Goal: Information Seeking & Learning: Find specific fact

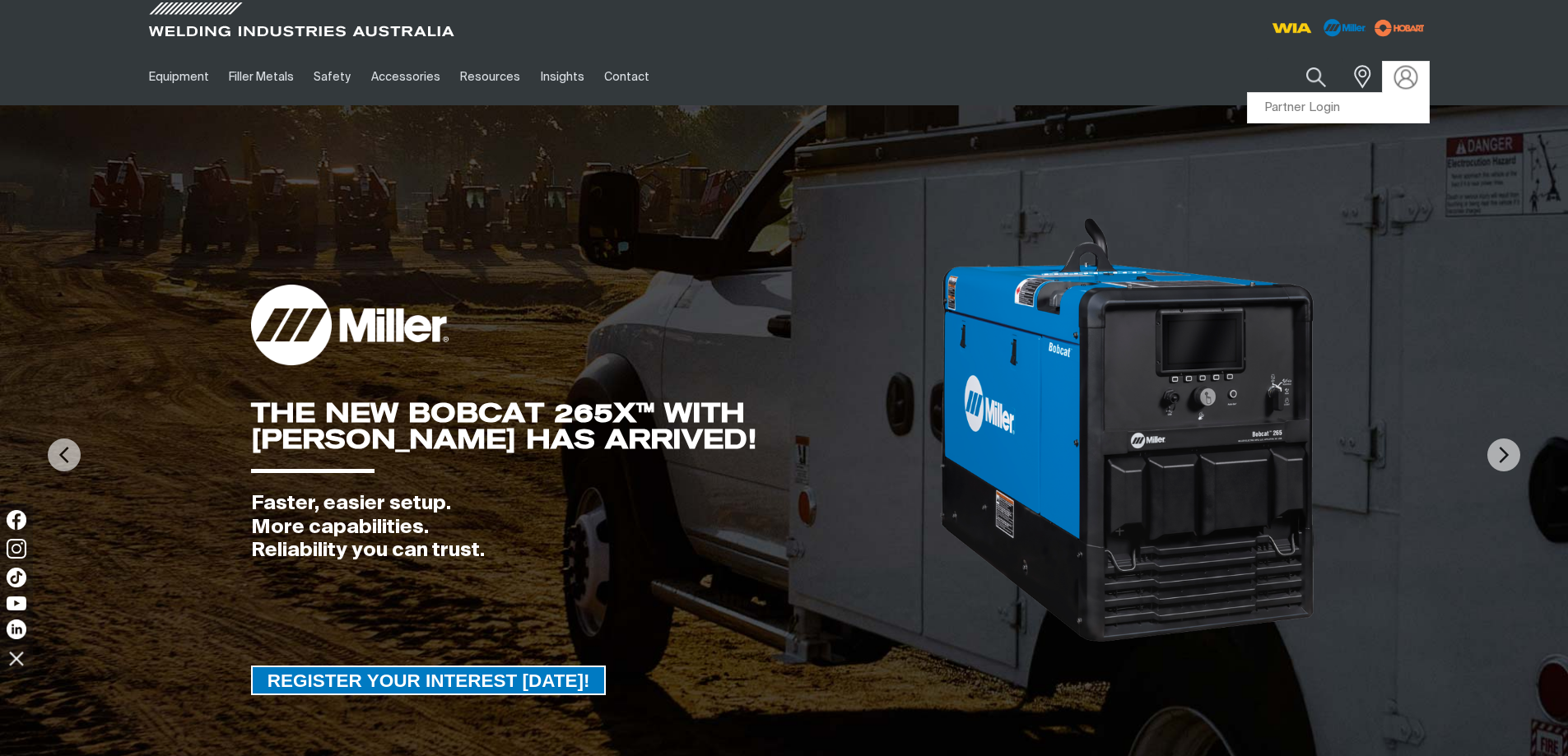
click at [1406, 77] on img at bounding box center [1405, 77] width 24 height 24
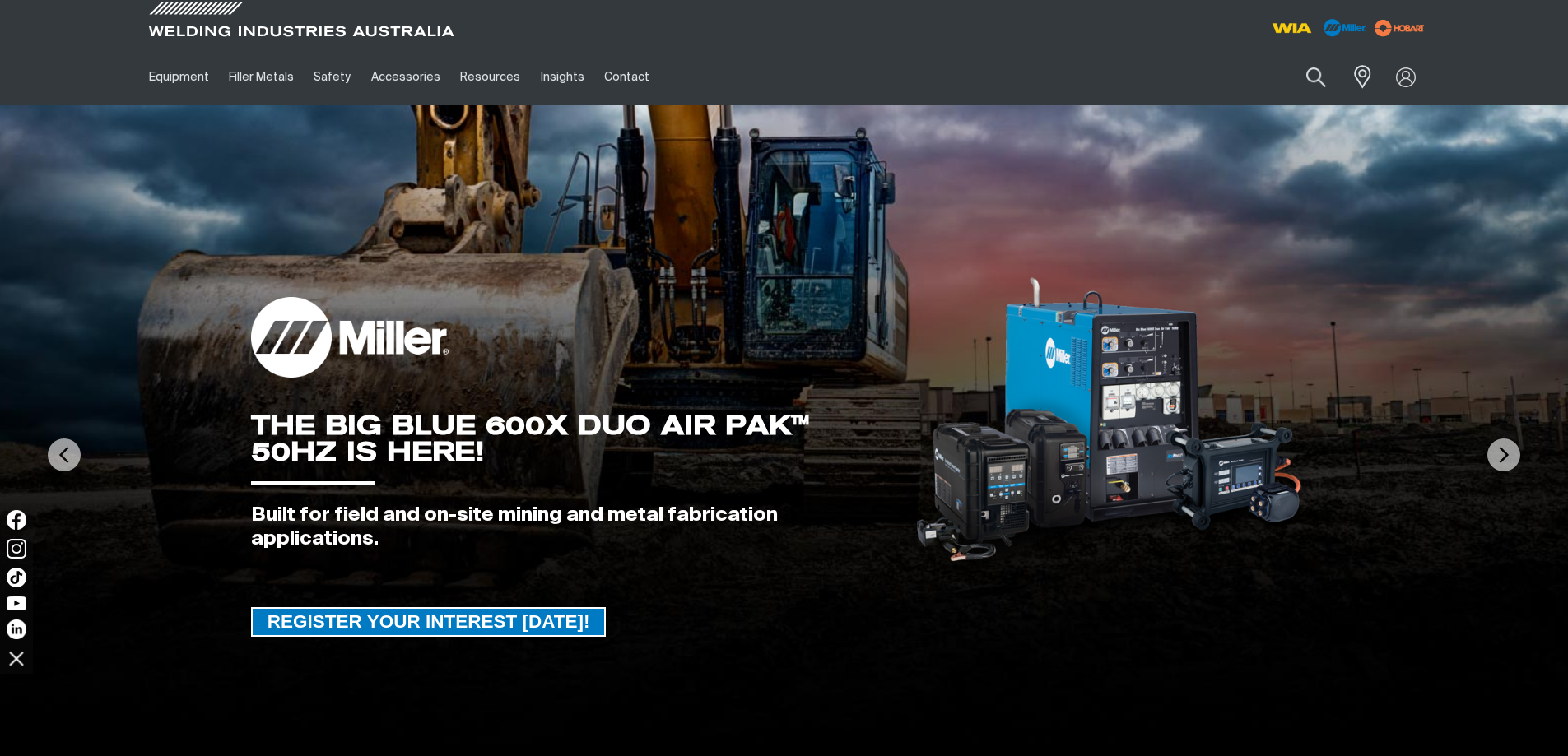
click at [1308, 105] on div "Search When search results are available use up and down arrows to review and e…" at bounding box center [1267, 77] width 323 height 57
click at [1336, 101] on link "Partner Login" at bounding box center [1337, 108] width 181 height 30
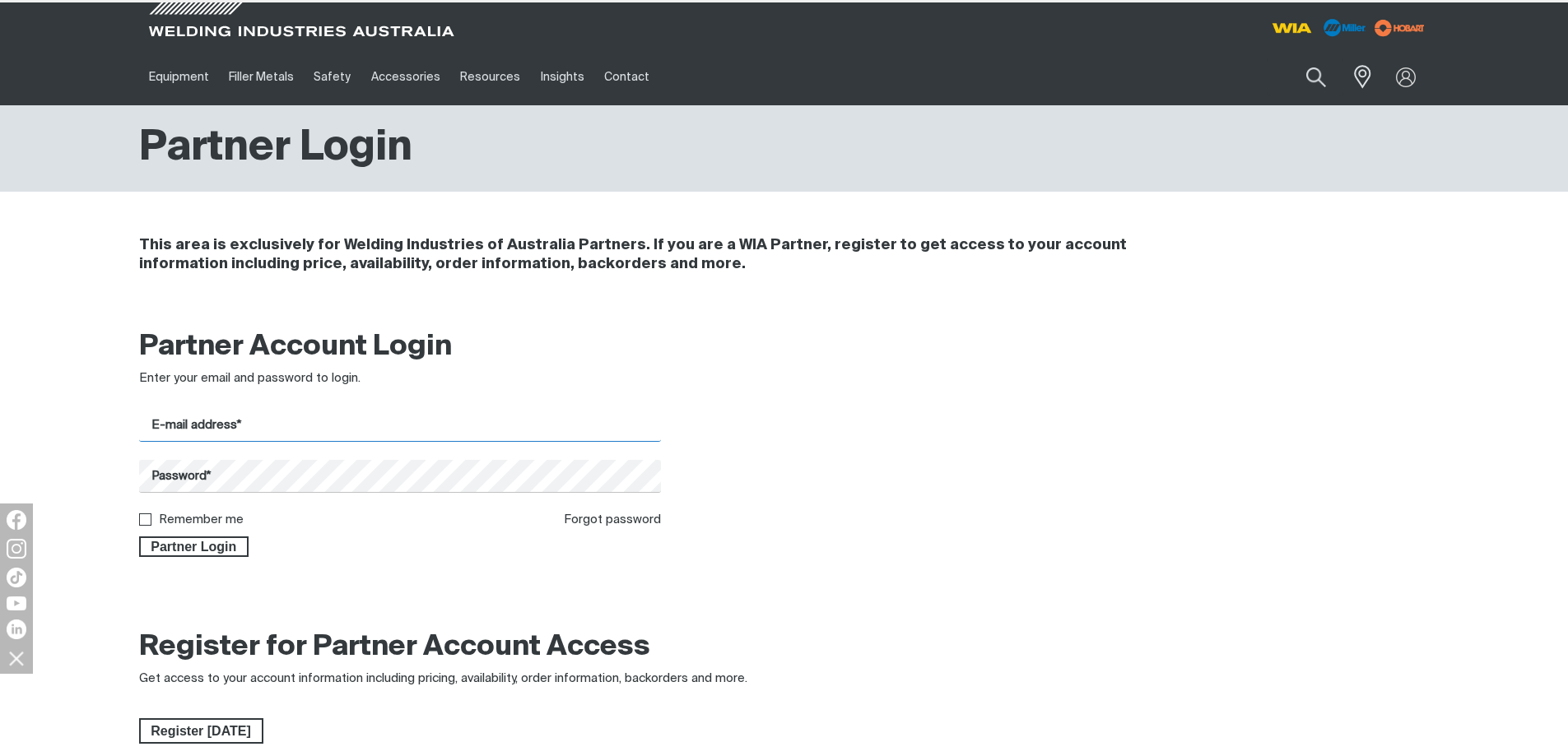
type input "[EMAIL_ADDRESS][DOMAIN_NAME]"
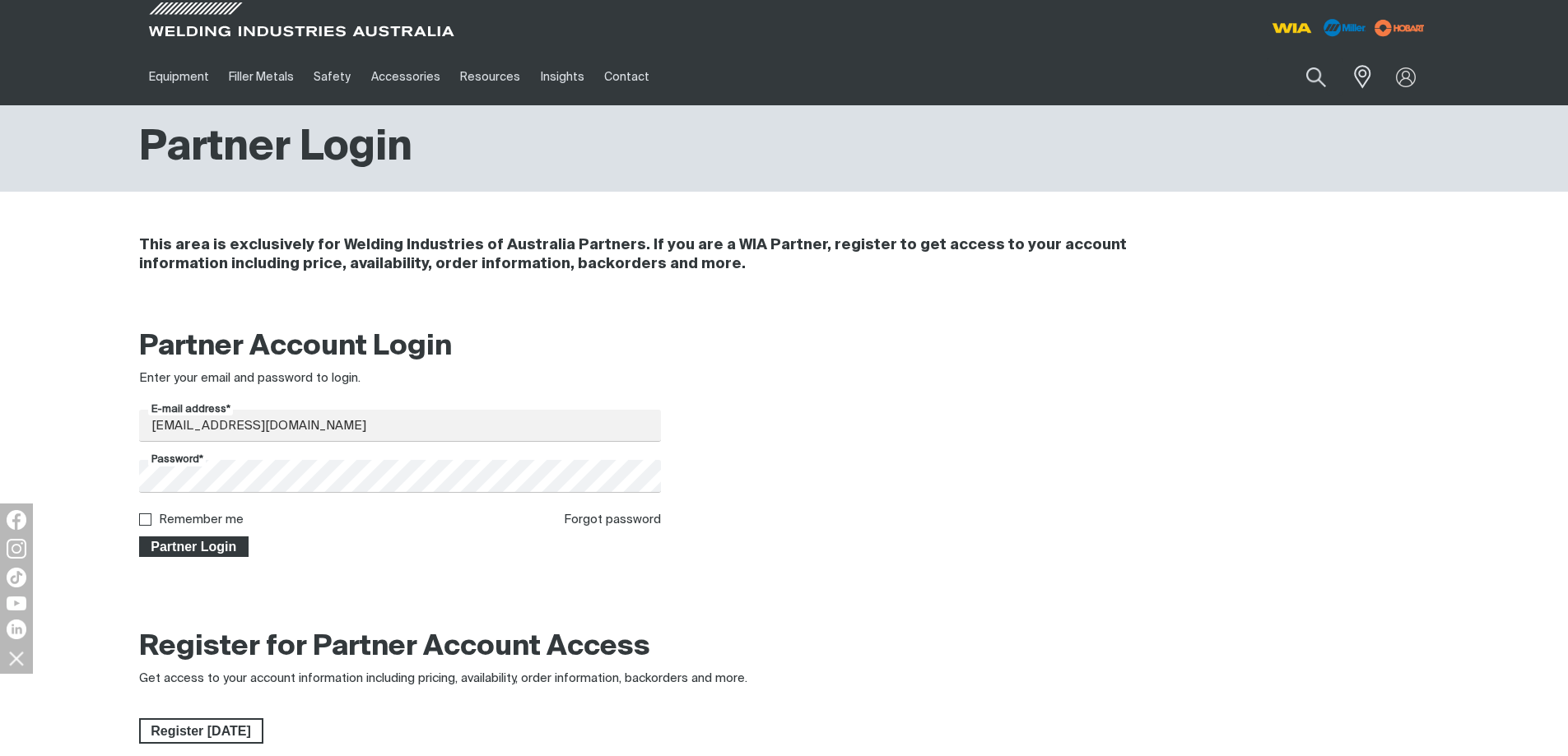
click at [209, 546] on span "Partner Login" at bounding box center [194, 546] width 107 height 21
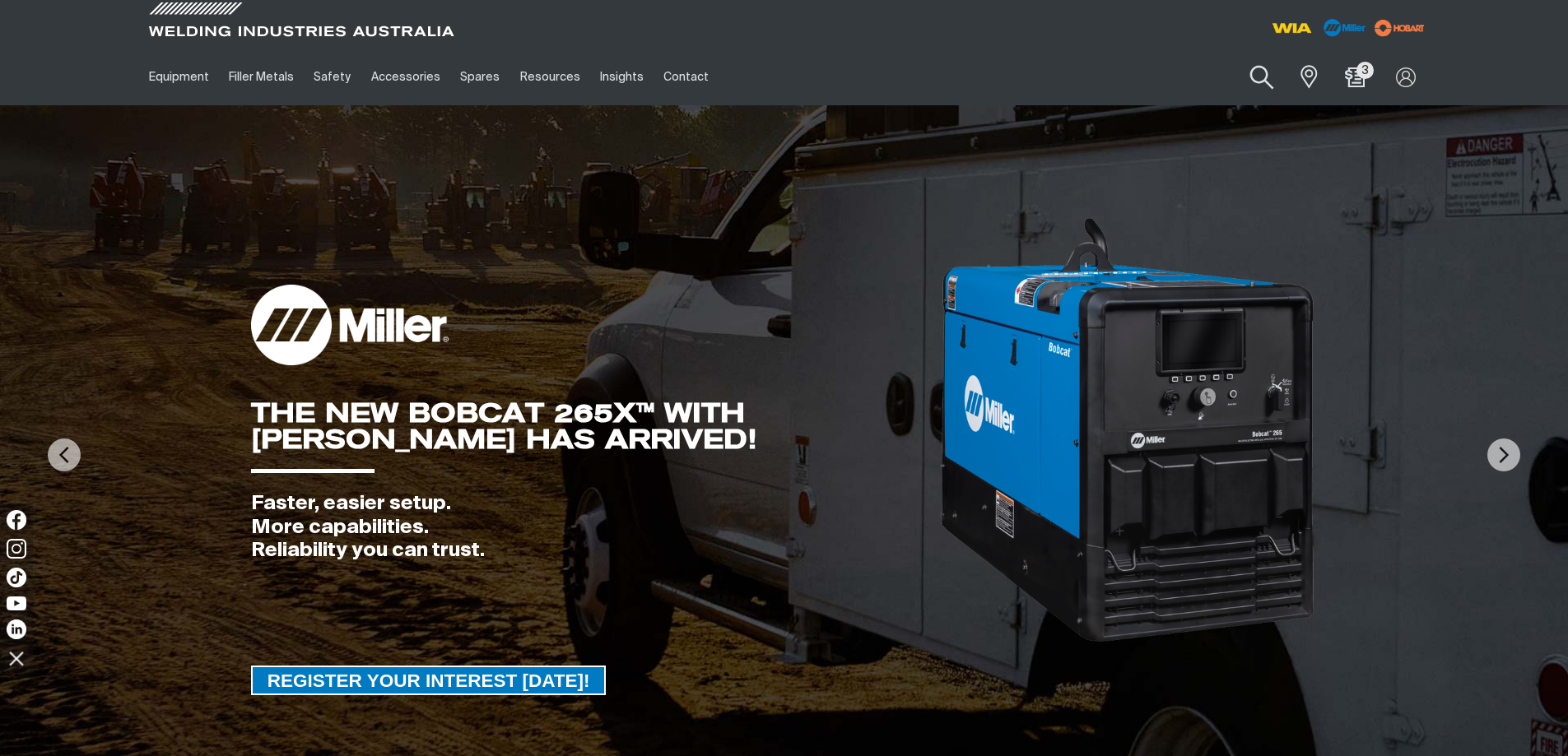
click at [1263, 76] on button "Search products" at bounding box center [1261, 77] width 67 height 47
click at [1086, 73] on input "Search" at bounding box center [1163, 77] width 254 height 37
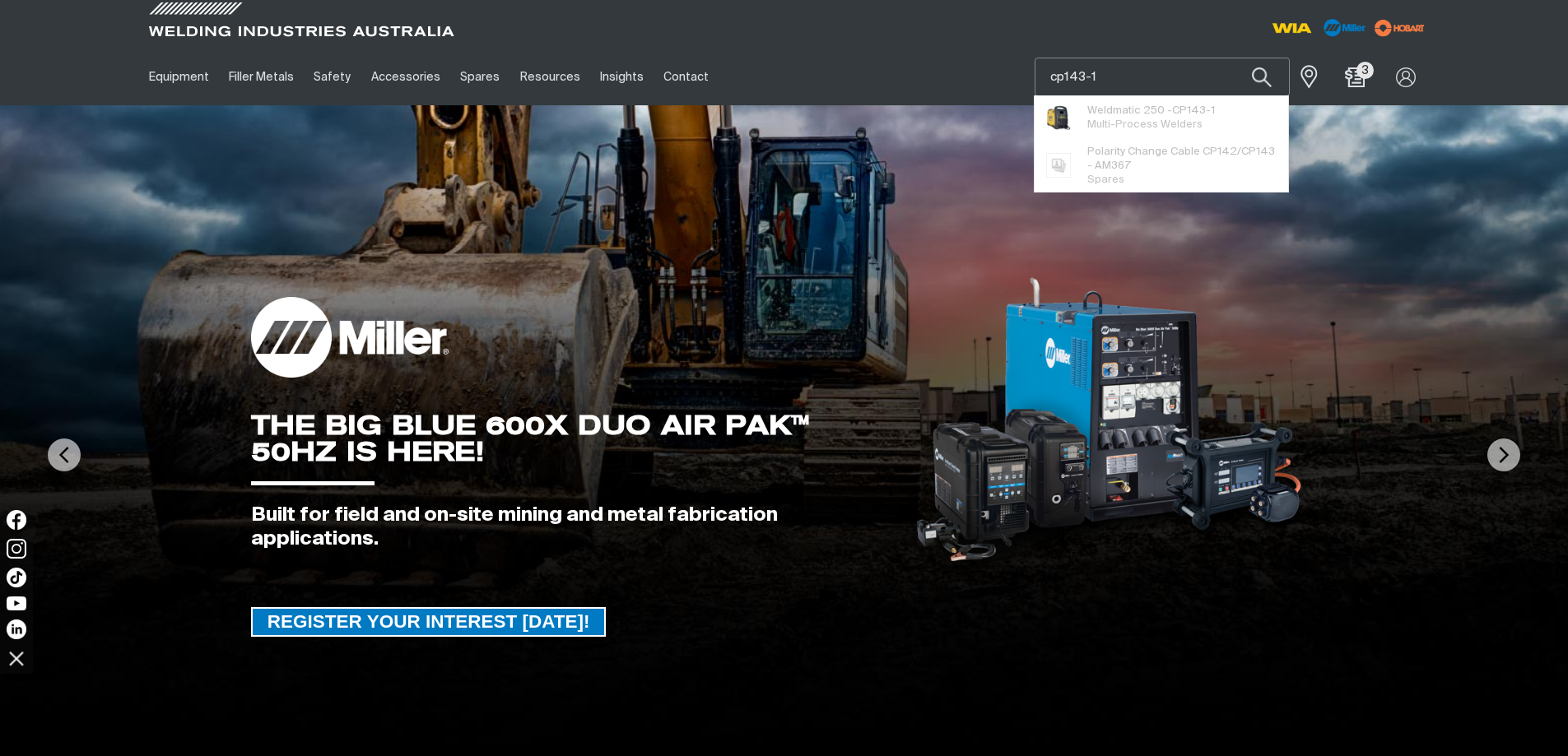
type input "cp143-1"
click at [1233, 58] on button "Search products" at bounding box center [1261, 77] width 56 height 39
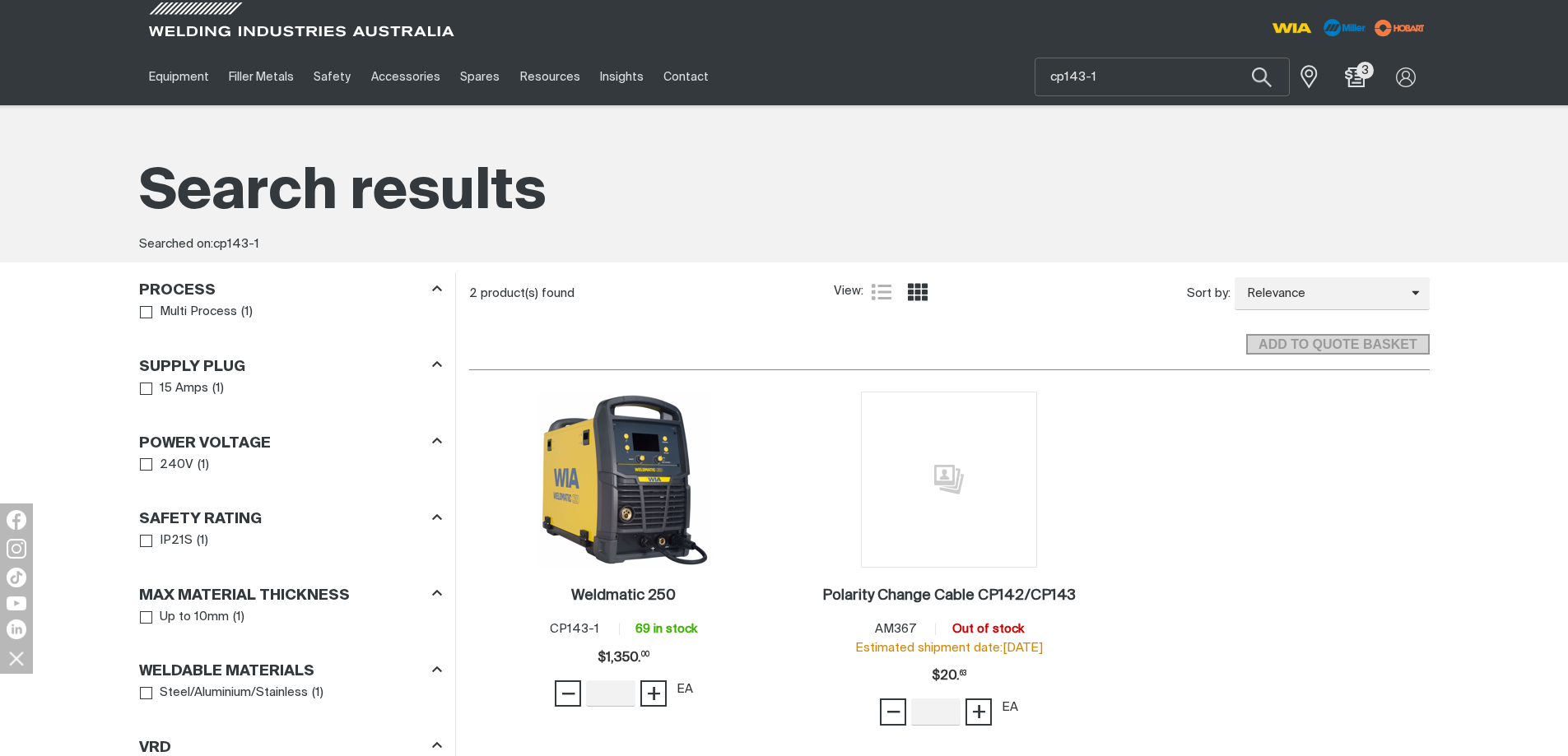
scroll to position [247, 0]
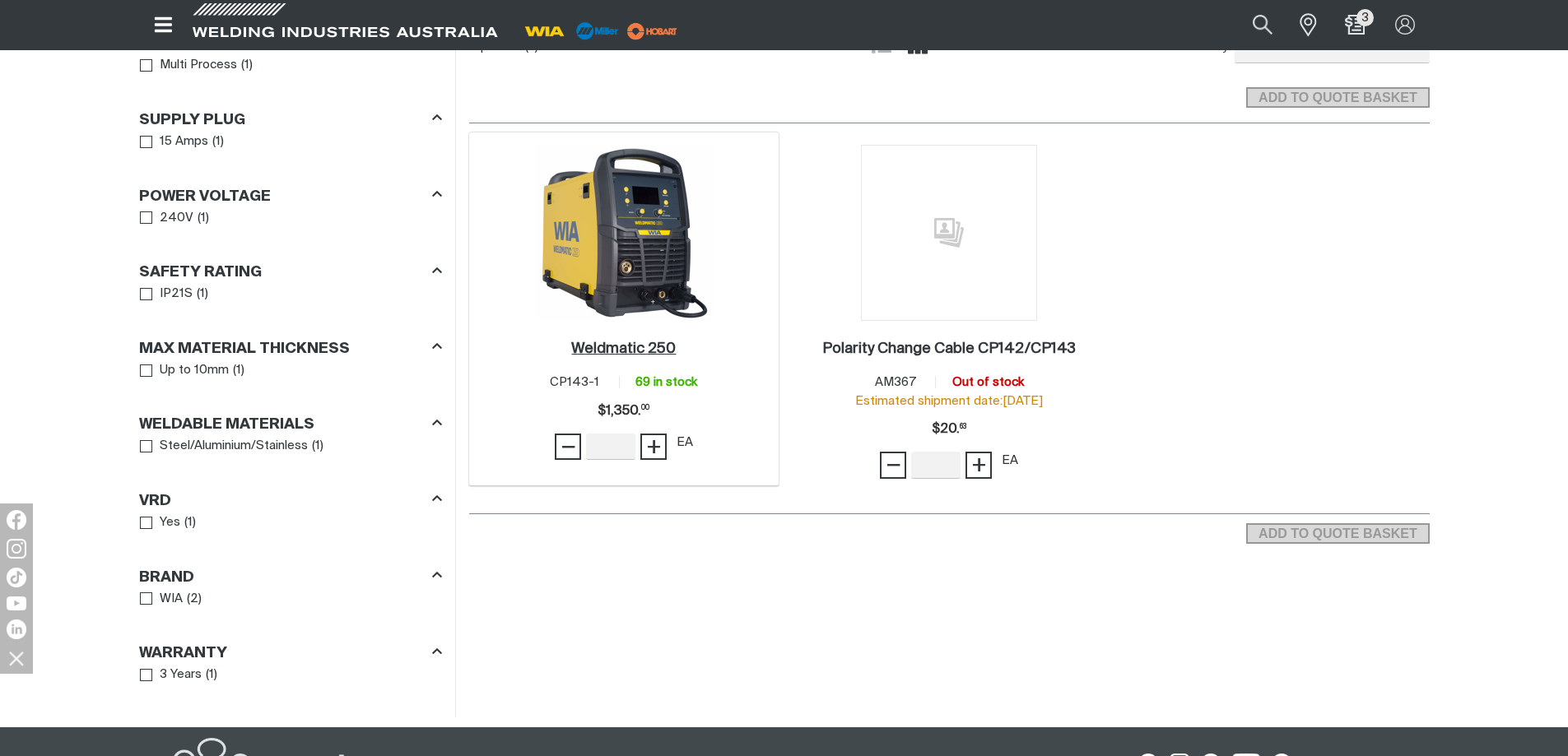
click at [633, 359] on link "Weldmatic 250 ." at bounding box center [623, 349] width 105 height 19
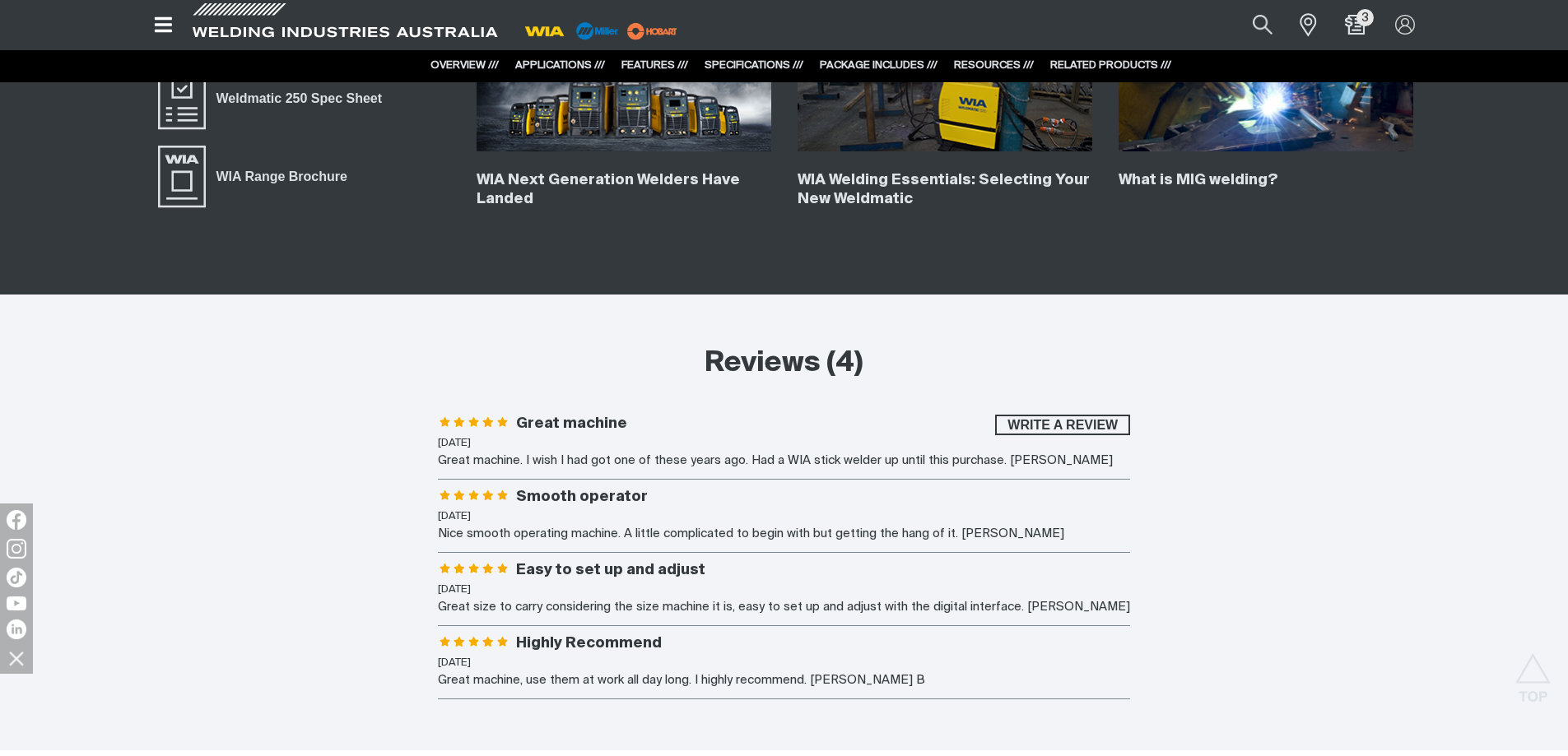
scroll to position [6584, 0]
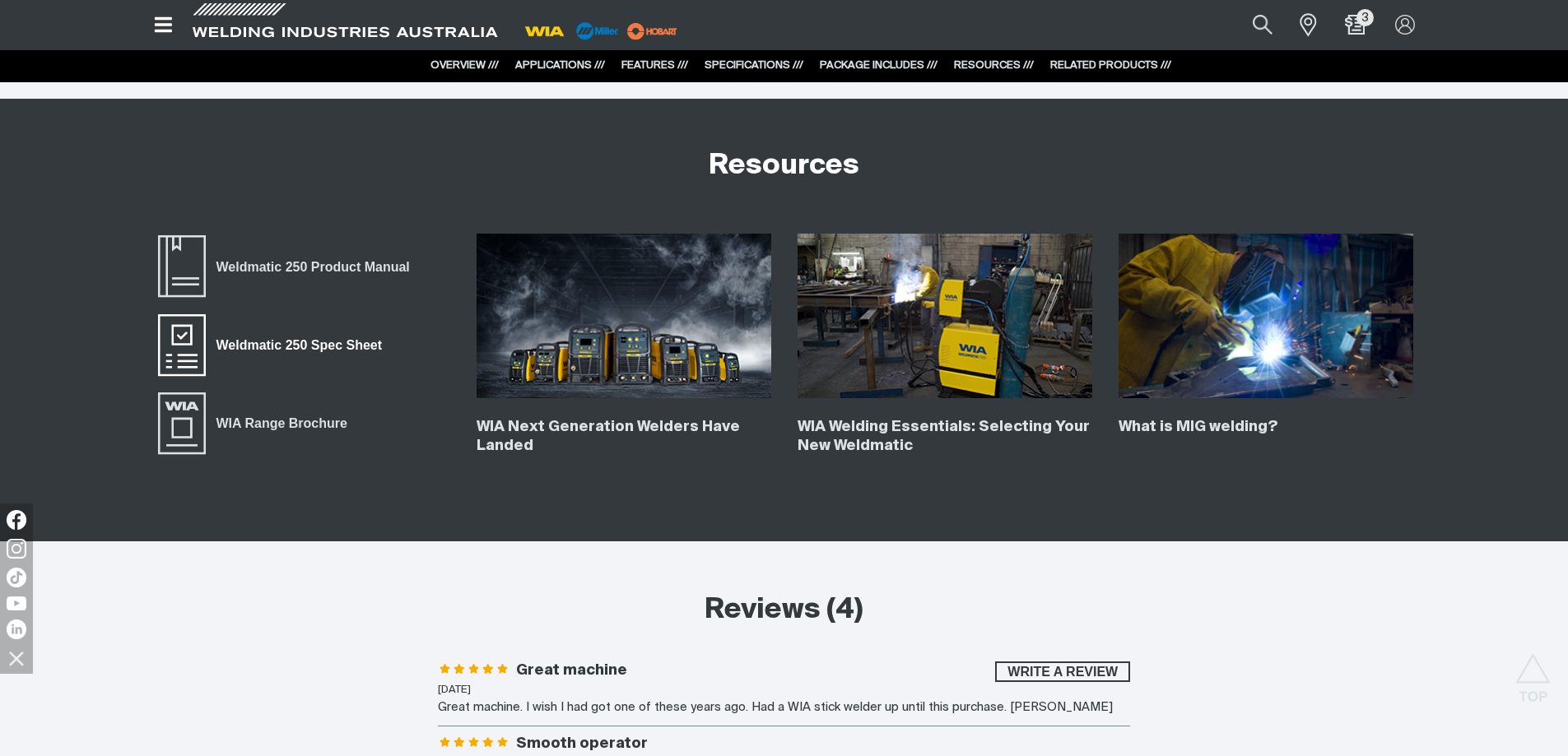
click at [306, 337] on span "Weldmatic 250 Spec Sheet" at bounding box center [299, 345] width 187 height 21
click at [1266, 25] on button "Search products" at bounding box center [1262, 24] width 67 height 45
drag, startPoint x: 1105, startPoint y: 21, endPoint x: 943, endPoint y: 25, distance: 162.0
click at [943, 25] on div "Search cp143-1 When search results are available use up and down arrows to revi…" at bounding box center [784, 24] width 1290 height 49
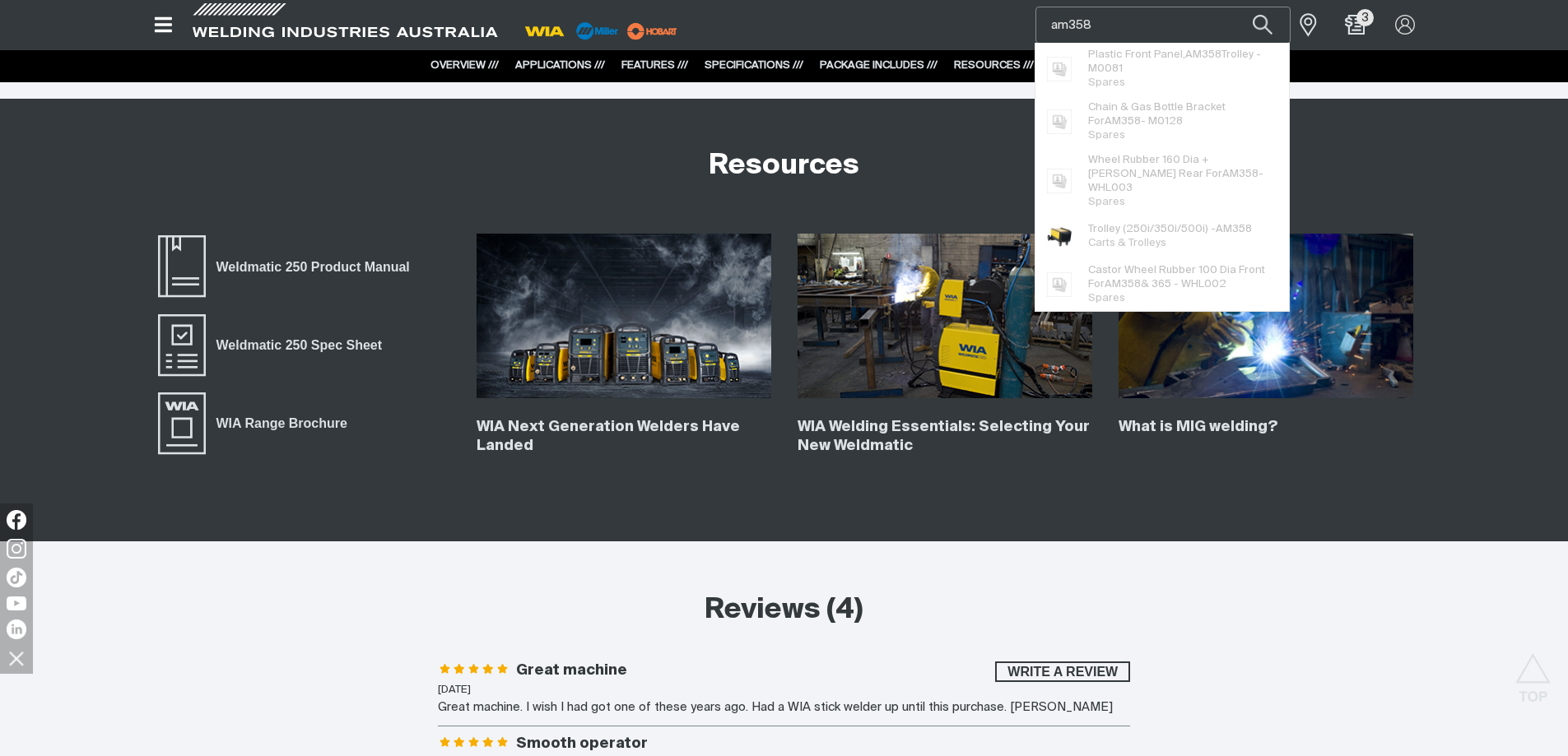
type input "am358"
click at [1234, 7] on button "Search products" at bounding box center [1262, 25] width 56 height 37
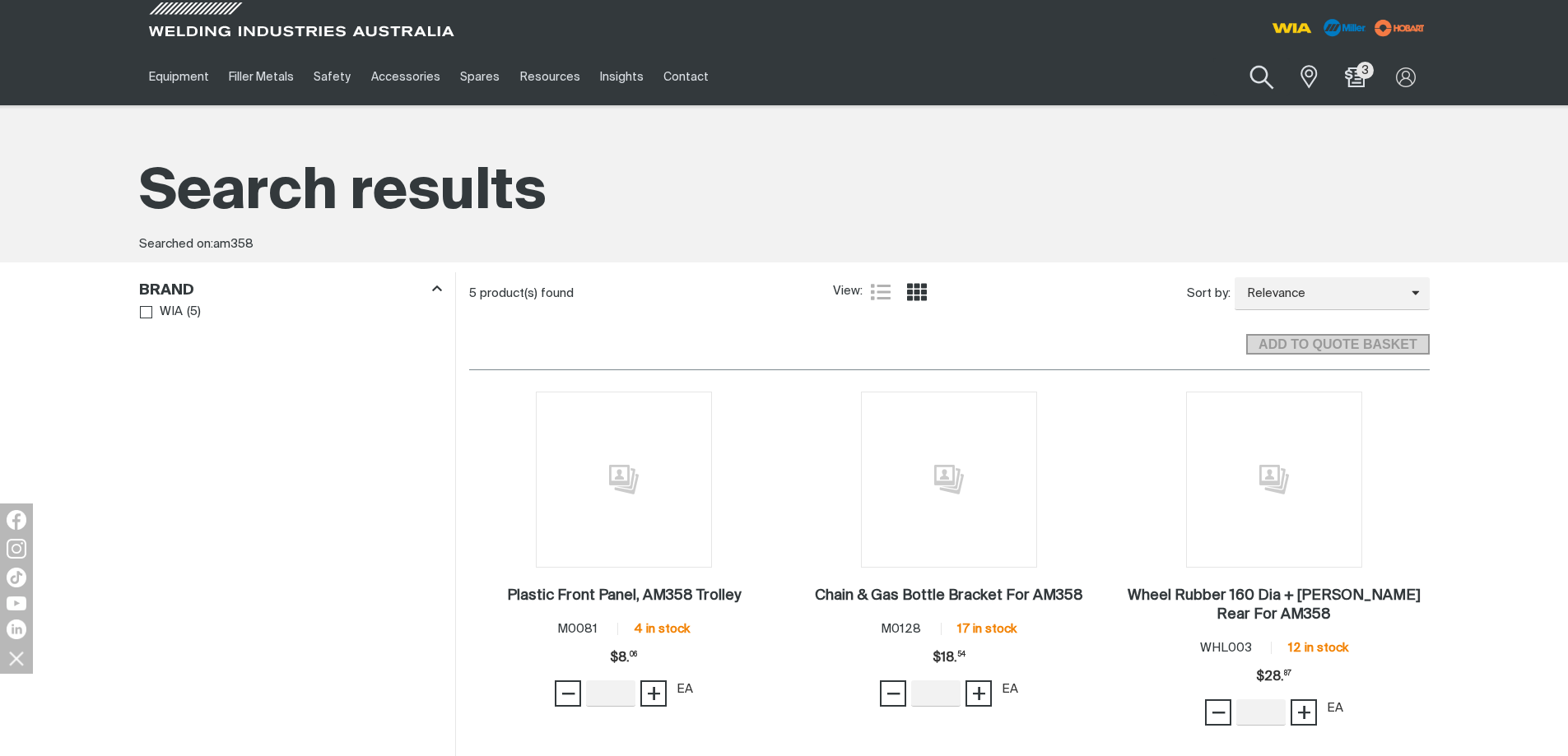
click at [1263, 76] on button "Search products" at bounding box center [1261, 77] width 67 height 47
click at [1170, 68] on input "am358" at bounding box center [1163, 77] width 254 height 37
type input "am35"
click at [1233, 58] on button "Search products" at bounding box center [1261, 77] width 56 height 39
